Goal: Find specific page/section: Find specific page/section

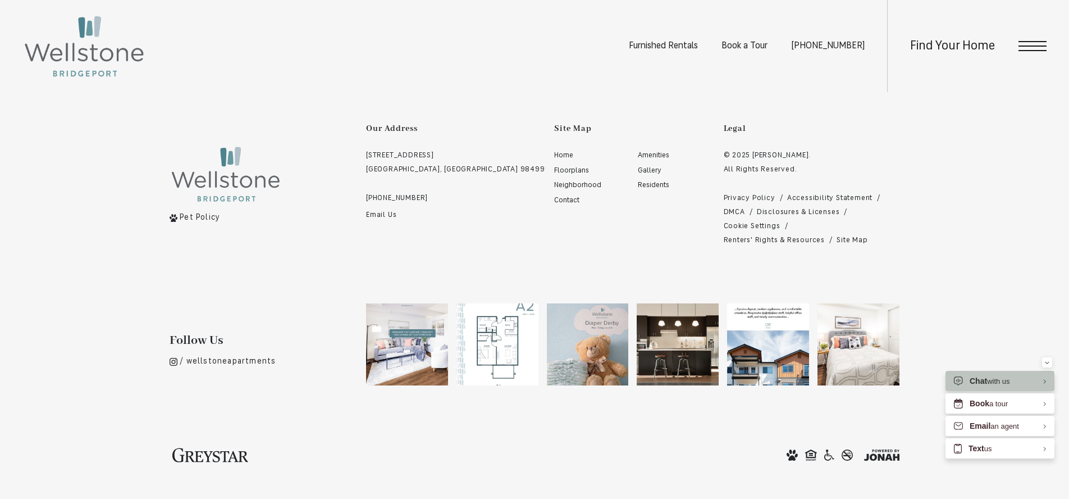
scroll to position [2631, 0]
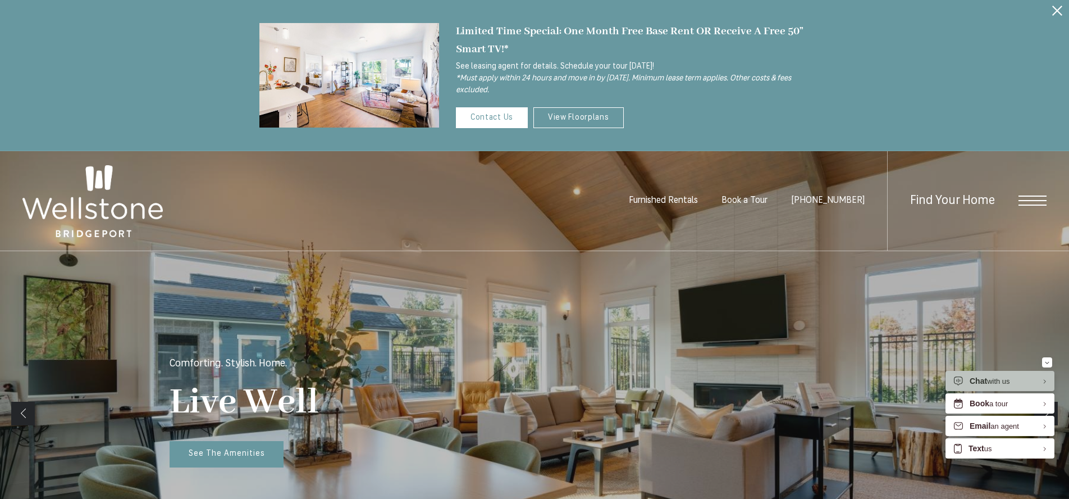
click at [1031, 202] on span "Open Menu" at bounding box center [1032, 200] width 28 height 10
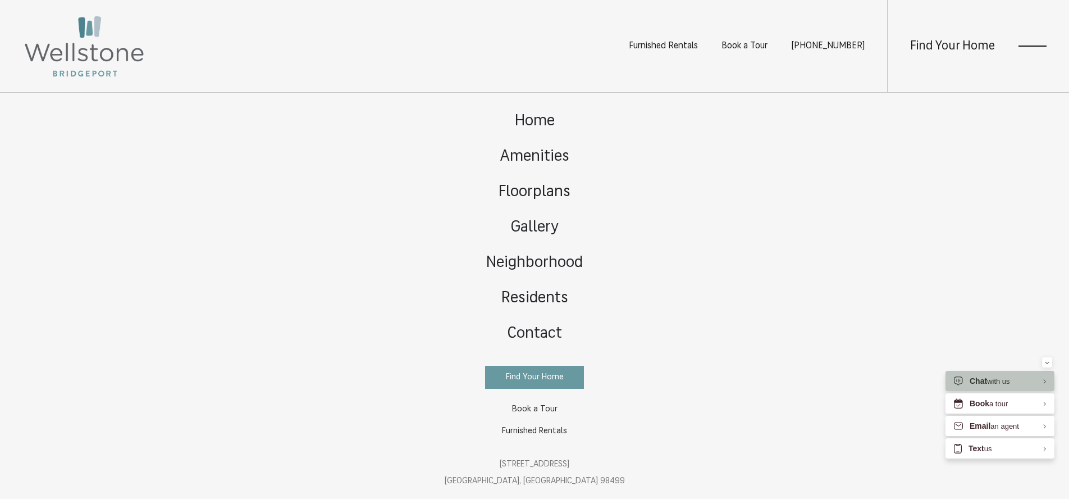
scroll to position [2, 0]
click at [744, 249] on div "Home Amenities Floorplans Gallery Neighborhood Residents Contact" at bounding box center [534, 296] width 1069 height 406
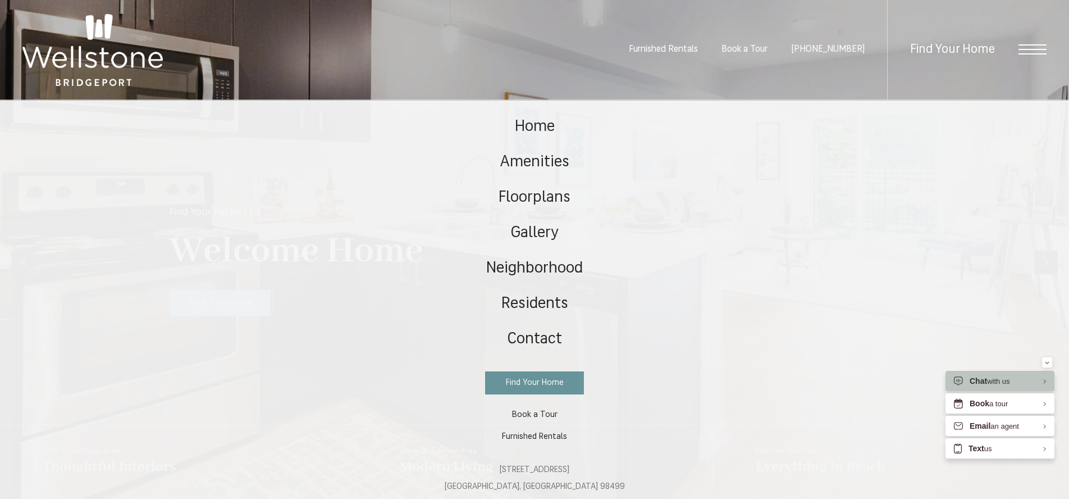
click at [679, 44] on ul "Furnished Rentals Book a Tour (253) 642-8681" at bounding box center [758, 49] width 258 height 99
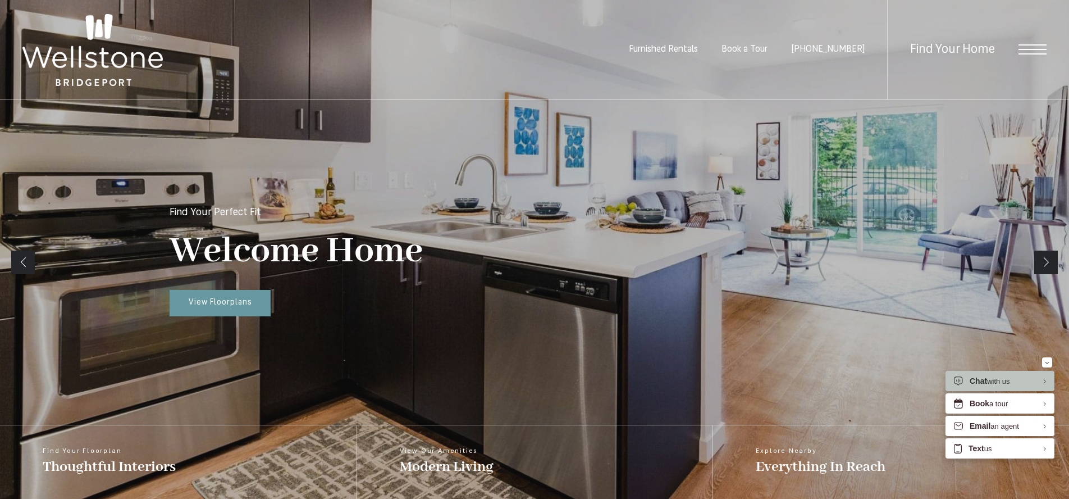
click at [675, 51] on span "Furnished Rentals" at bounding box center [663, 49] width 69 height 9
